Goal: Information Seeking & Learning: Learn about a topic

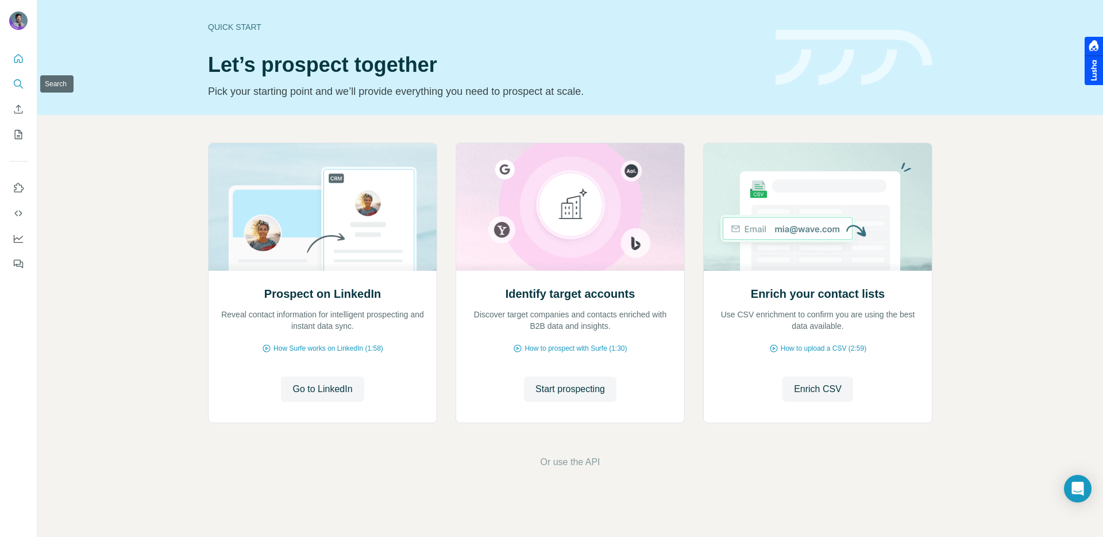
click at [13, 82] on icon "Search" at bounding box center [18, 83] width 11 height 11
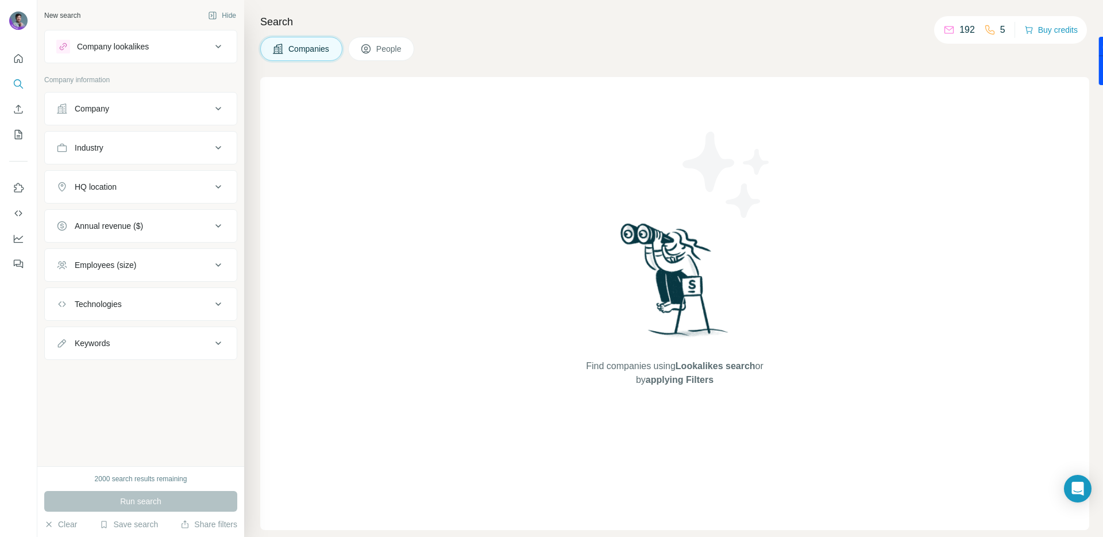
click at [155, 109] on div "Company" at bounding box center [133, 108] width 155 height 11
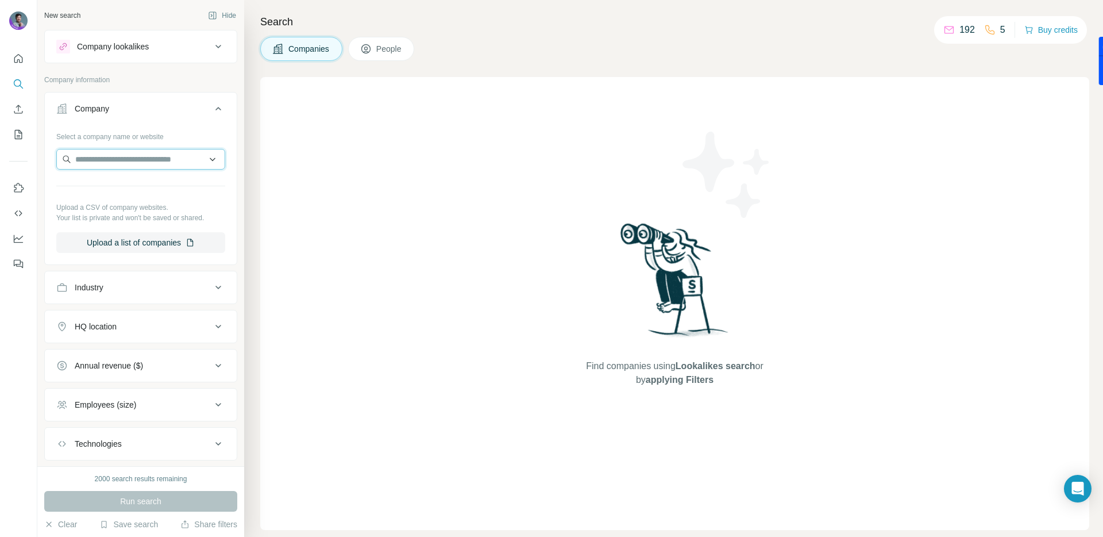
click at [149, 159] on input "text" at bounding box center [140, 159] width 169 height 21
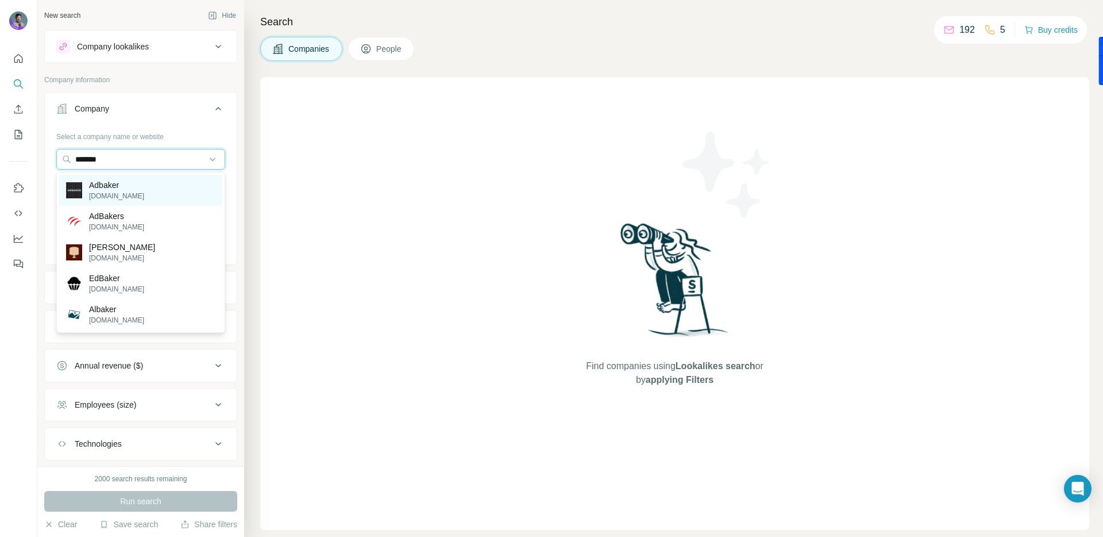
type input "*******"
click at [137, 184] on div "Adbaker [DOMAIN_NAME]" at bounding box center [140, 190] width 163 height 31
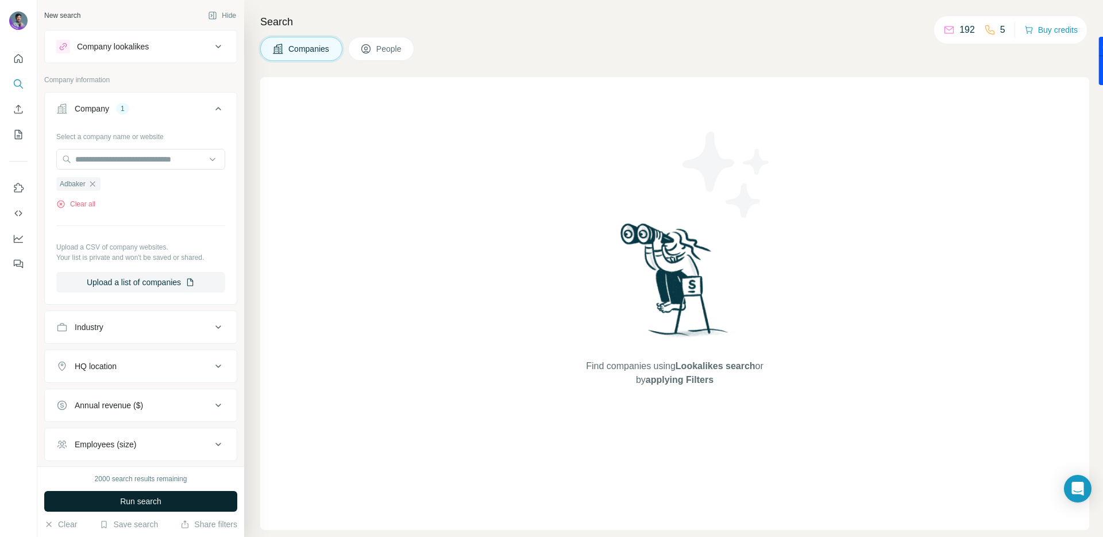
click at [161, 495] on button "Run search" at bounding box center [140, 501] width 193 height 21
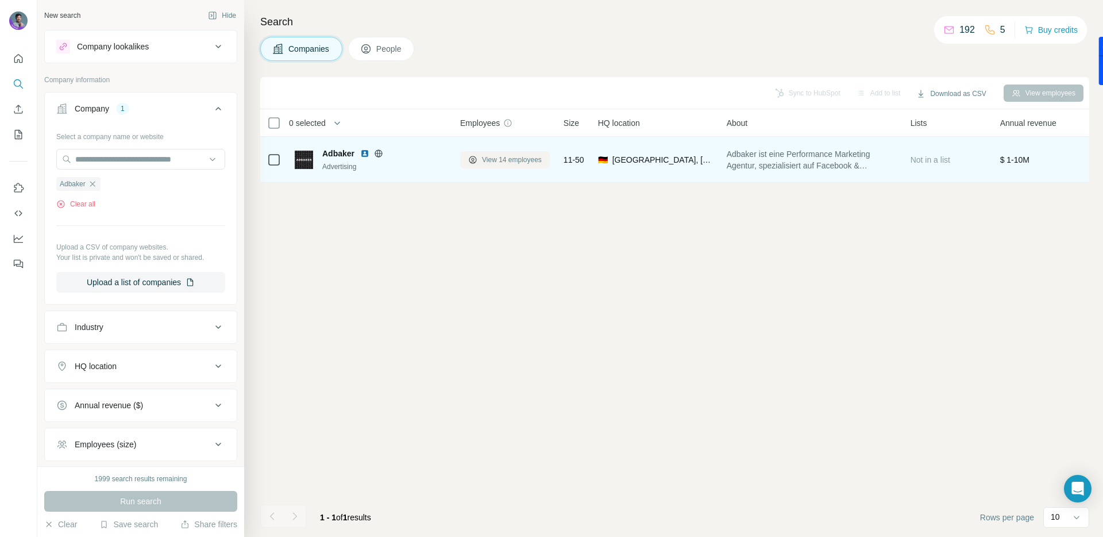
click at [516, 161] on span "View 14 employees" at bounding box center [512, 160] width 60 height 10
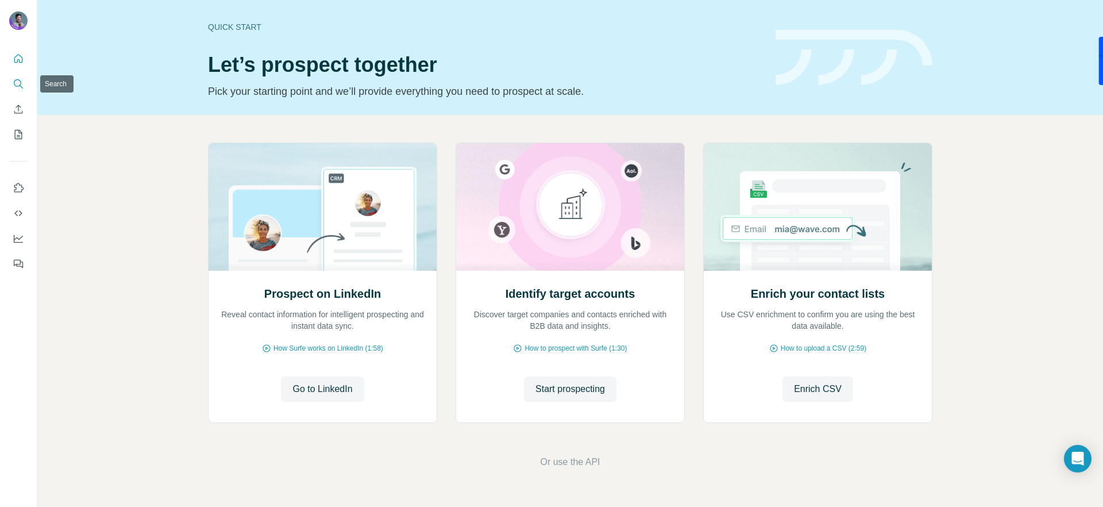
click at [19, 86] on icon "Search" at bounding box center [18, 83] width 11 height 11
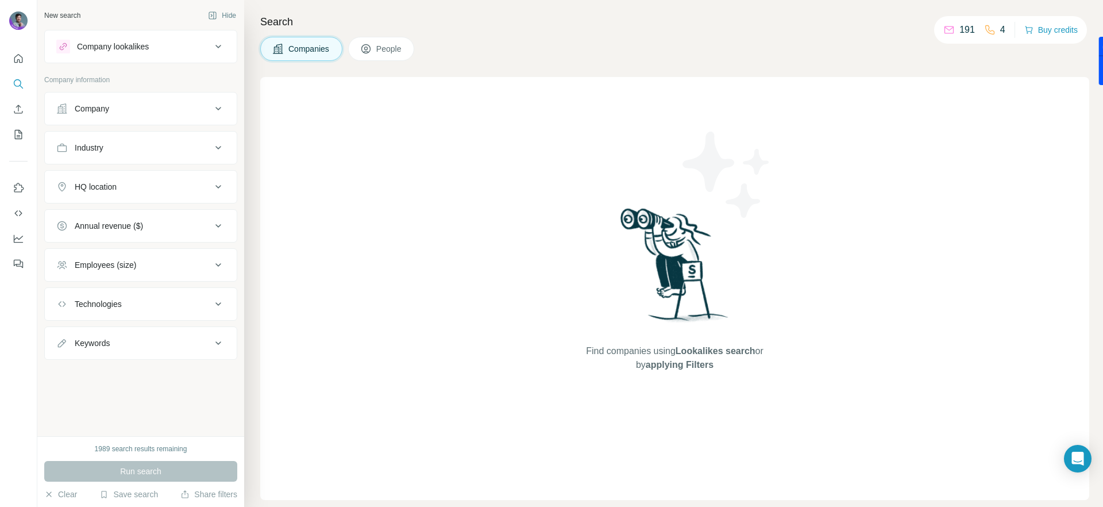
click at [205, 104] on div "Company" at bounding box center [133, 108] width 155 height 11
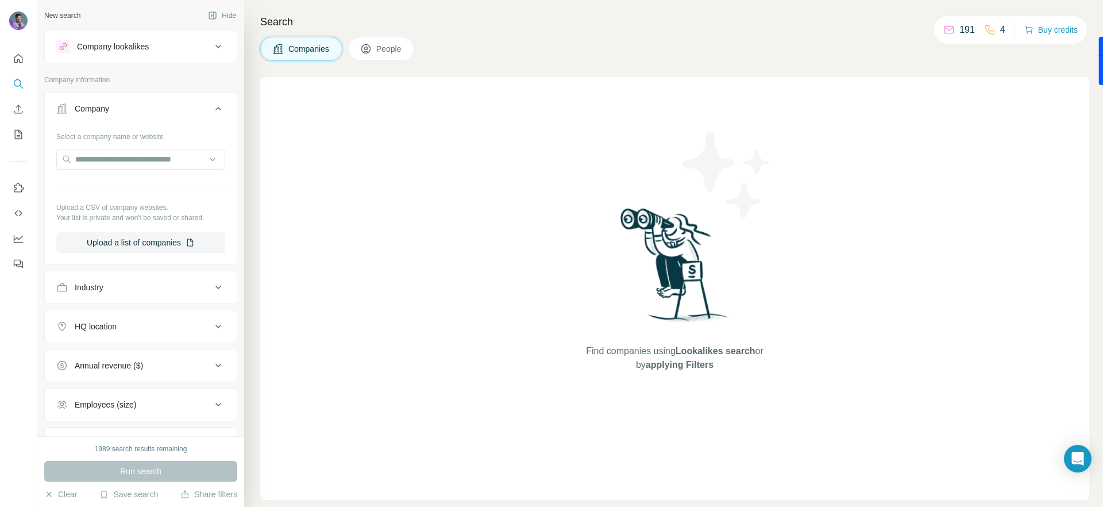
click at [205, 104] on div "Company" at bounding box center [133, 108] width 155 height 11
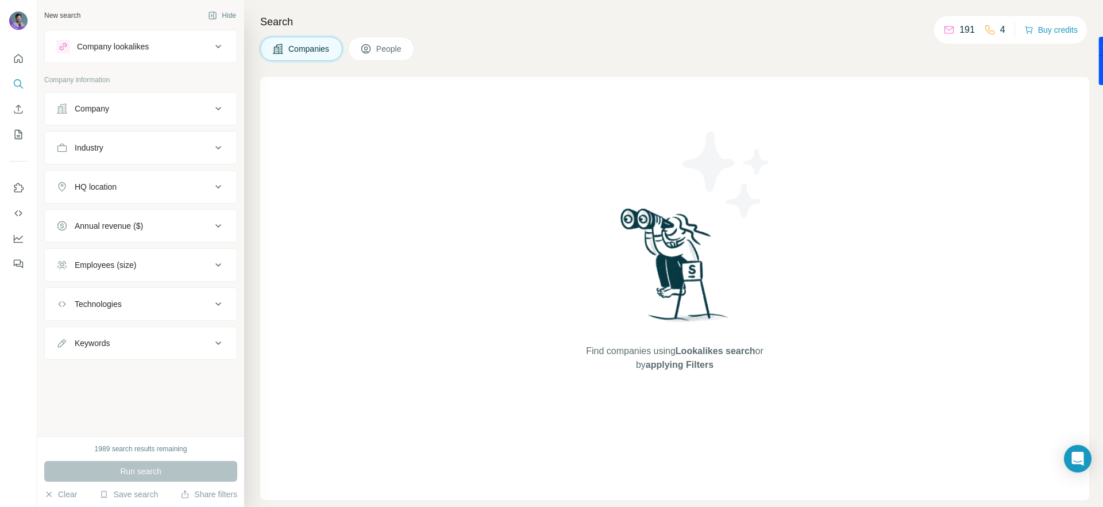
click at [198, 156] on button "Industry" at bounding box center [141, 148] width 192 height 28
click at [198, 156] on button "Industry" at bounding box center [141, 150] width 192 height 32
drag, startPoint x: 90, startPoint y: 449, endPoint x: 112, endPoint y: 449, distance: 21.8
click at [112, 449] on div "1989 search results remaining" at bounding box center [140, 448] width 193 height 10
click at [123, 384] on div "New search Hide Company lookalikes Company information Company Industry HQ loca…" at bounding box center [140, 218] width 207 height 436
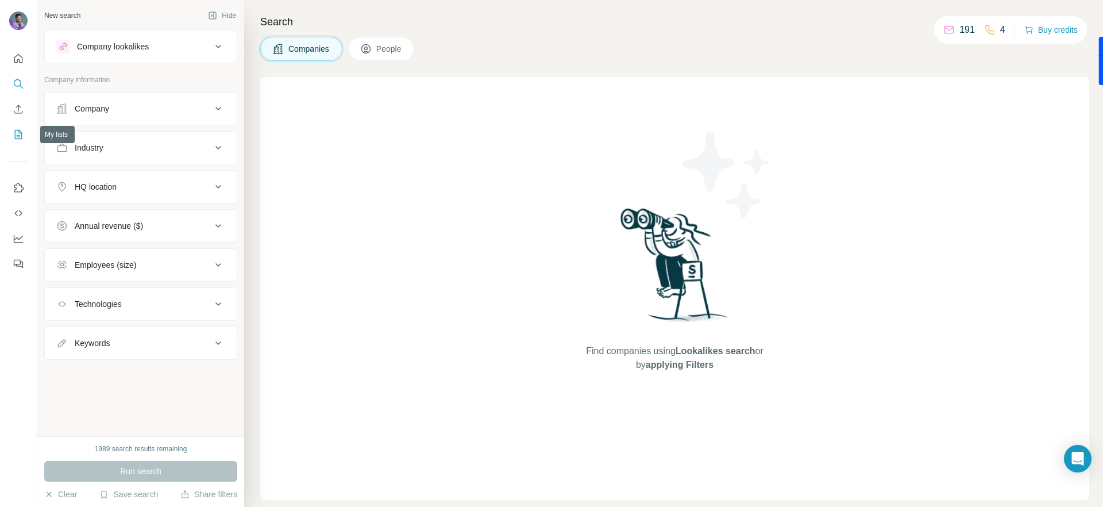
click at [17, 137] on icon "My lists" at bounding box center [20, 133] width 6 height 7
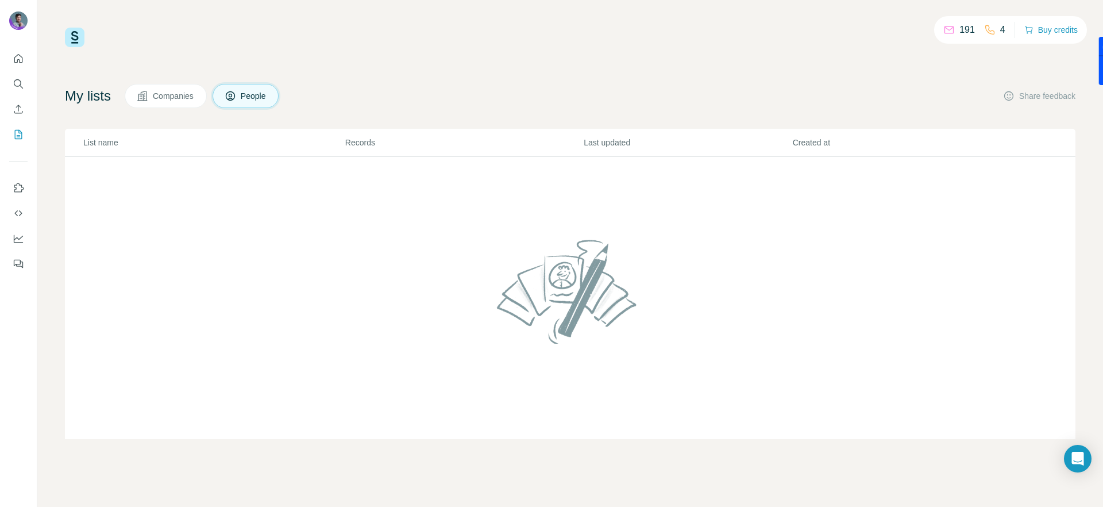
click at [191, 103] on button "Companies" at bounding box center [166, 96] width 82 height 24
click at [250, 97] on span "People" at bounding box center [254, 95] width 26 height 11
click at [17, 80] on icon "Search" at bounding box center [18, 83] width 11 height 11
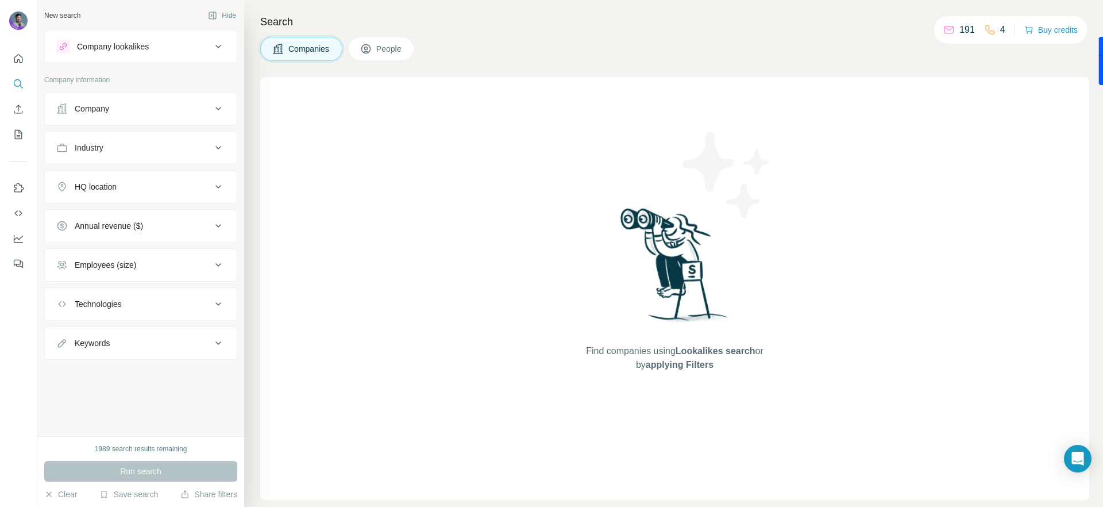
click at [199, 45] on div "Company lookalikes" at bounding box center [133, 47] width 155 height 14
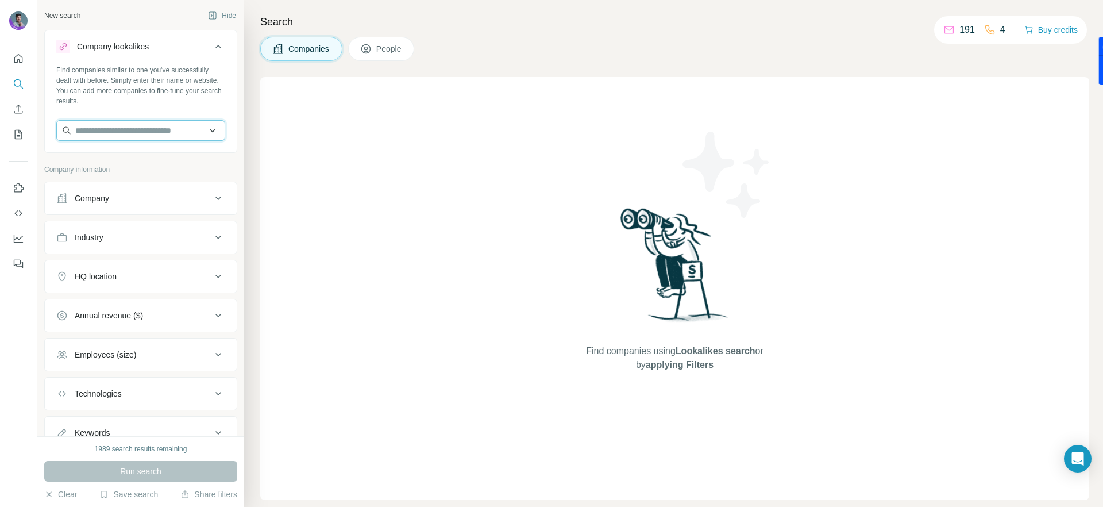
click at [126, 128] on input "text" at bounding box center [140, 130] width 169 height 21
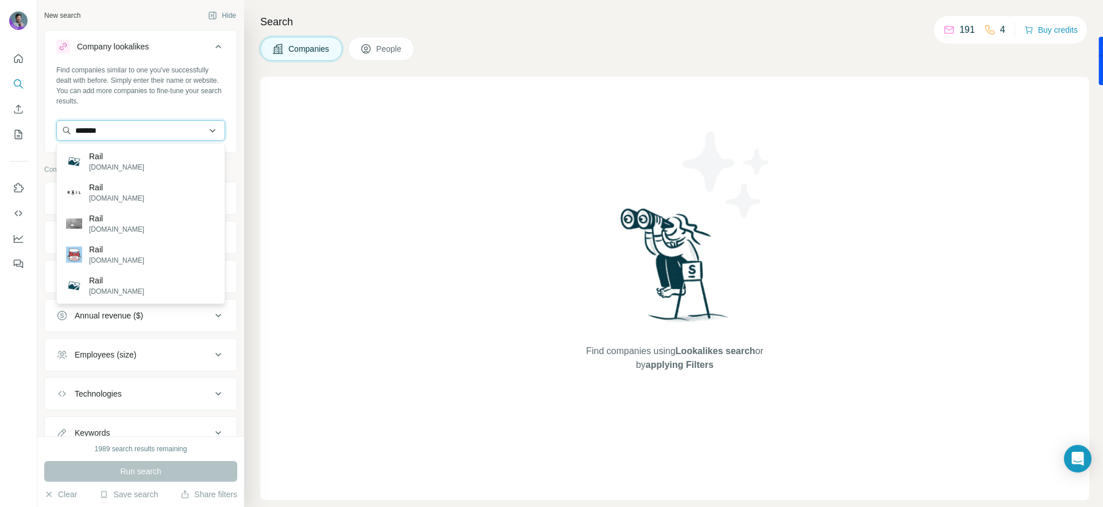
type input "********"
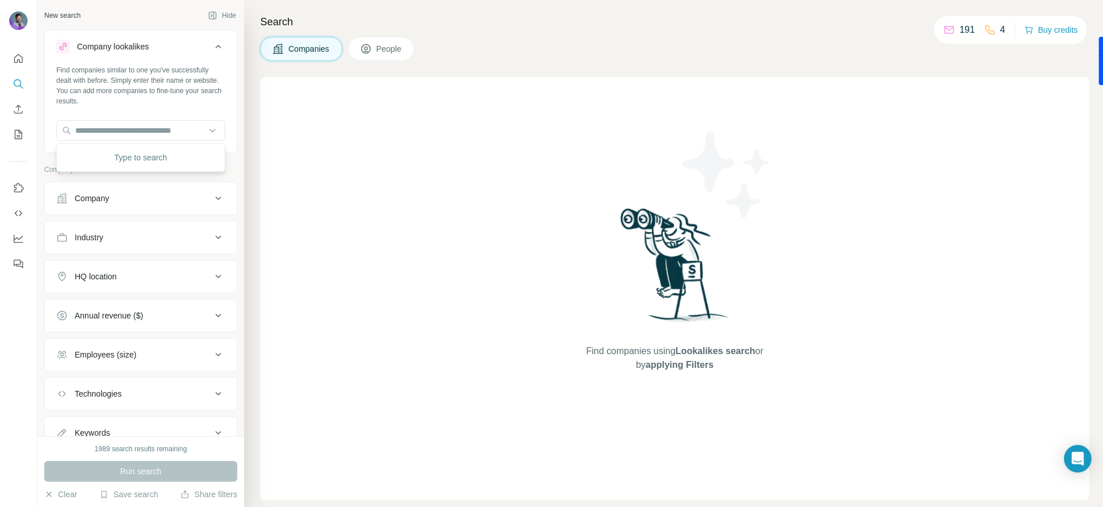
click at [220, 45] on icon at bounding box center [218, 47] width 14 height 14
